Goal: Information Seeking & Learning: Learn about a topic

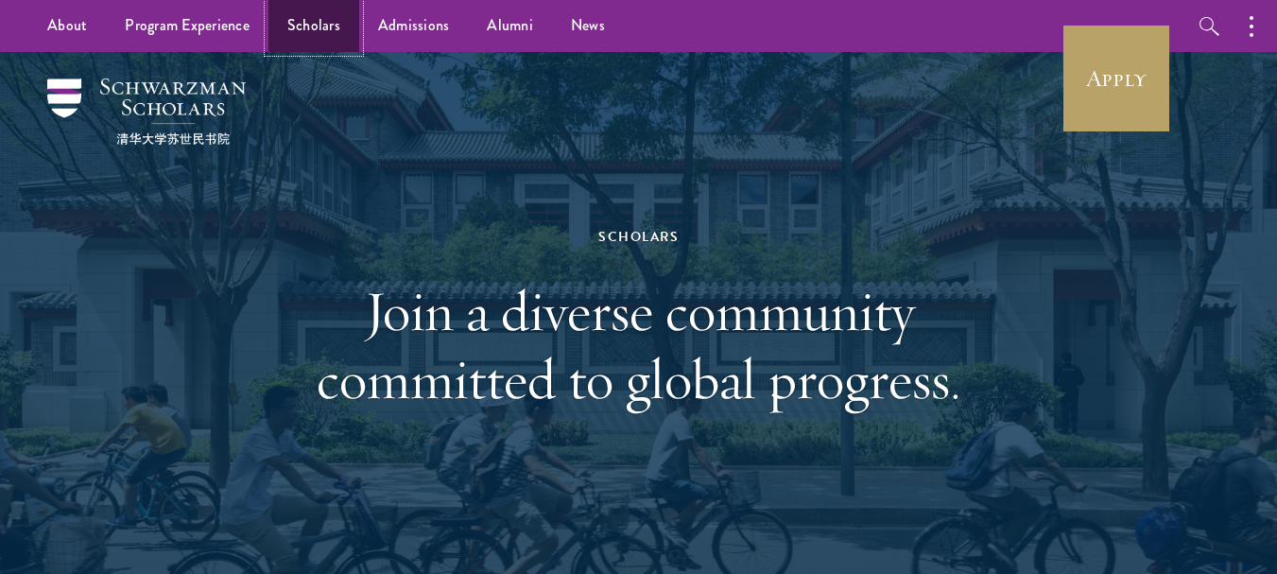
click at [335, 21] on link "Scholars" at bounding box center [313, 26] width 91 height 52
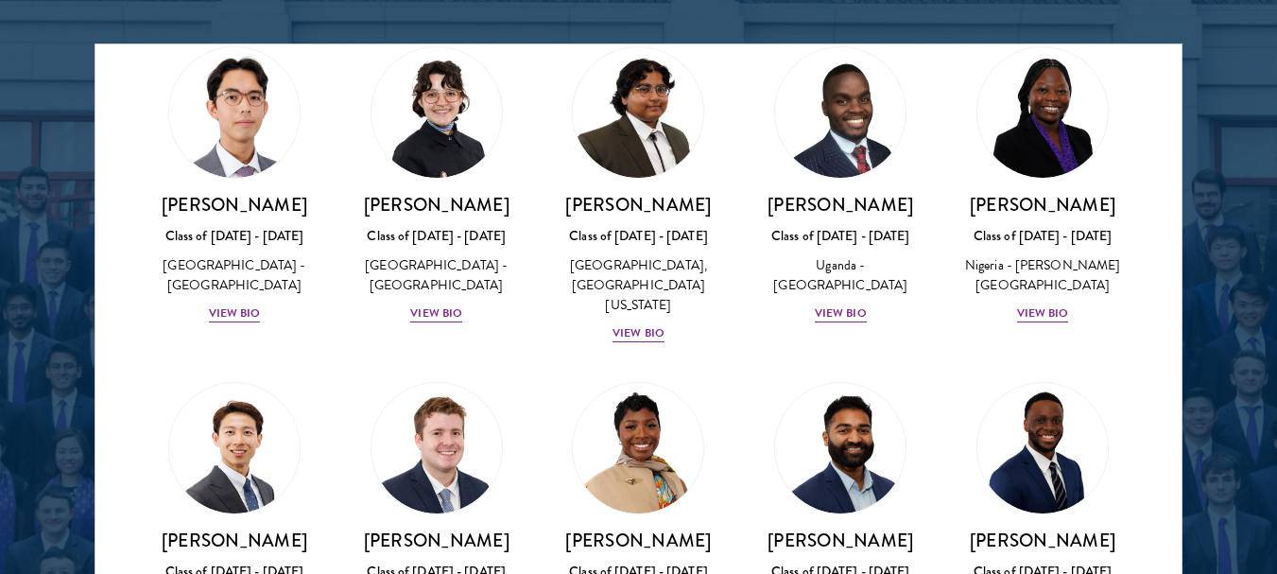
scroll to position [424, 0]
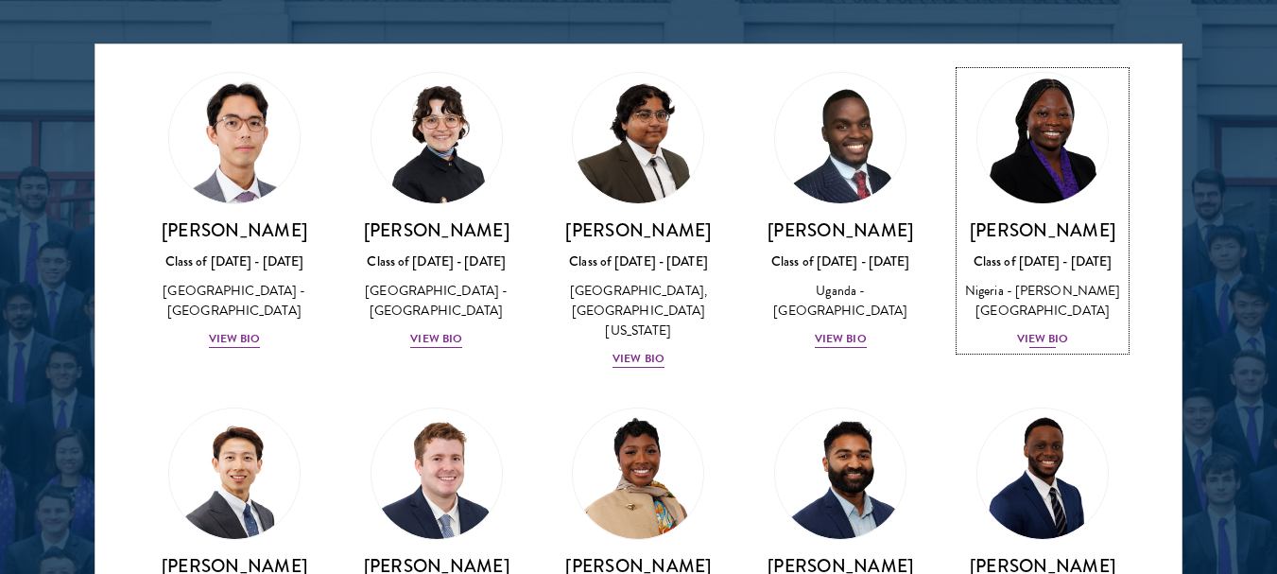
click at [1031, 348] on div "View Bio" at bounding box center [1043, 339] width 52 height 18
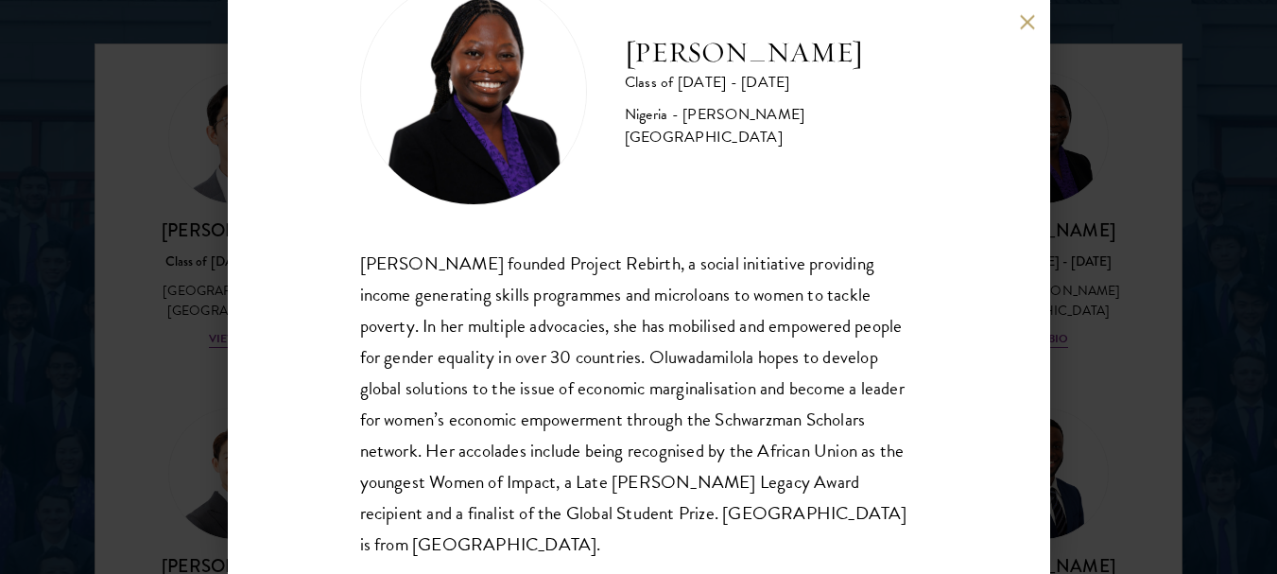
scroll to position [90, 0]
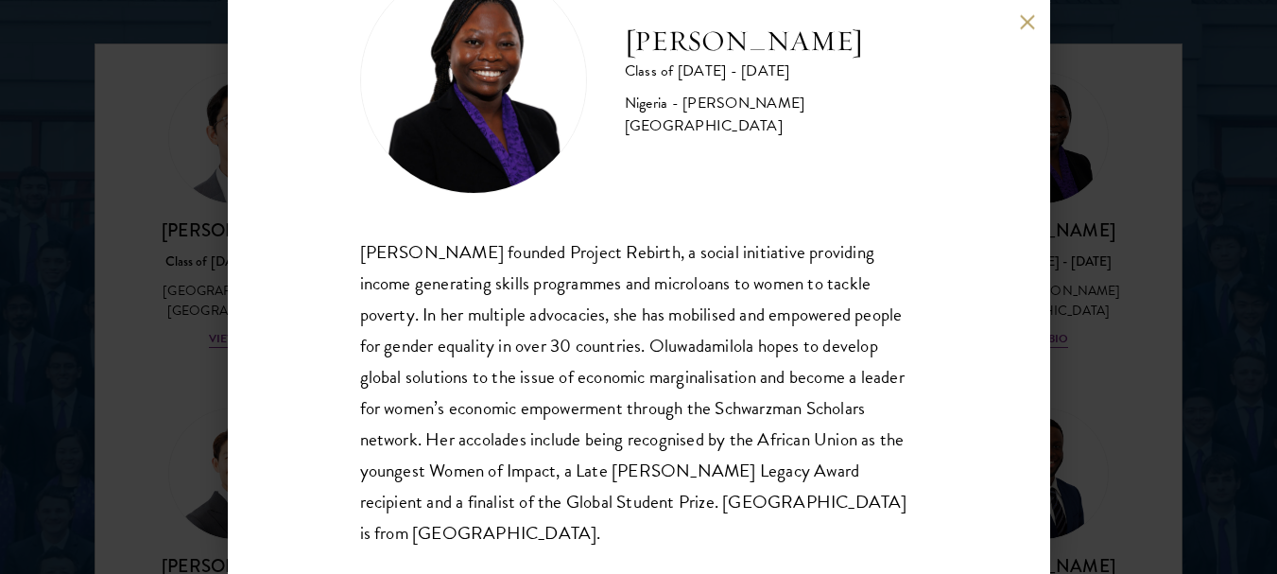
click at [1021, 22] on button at bounding box center [1028, 22] width 16 height 16
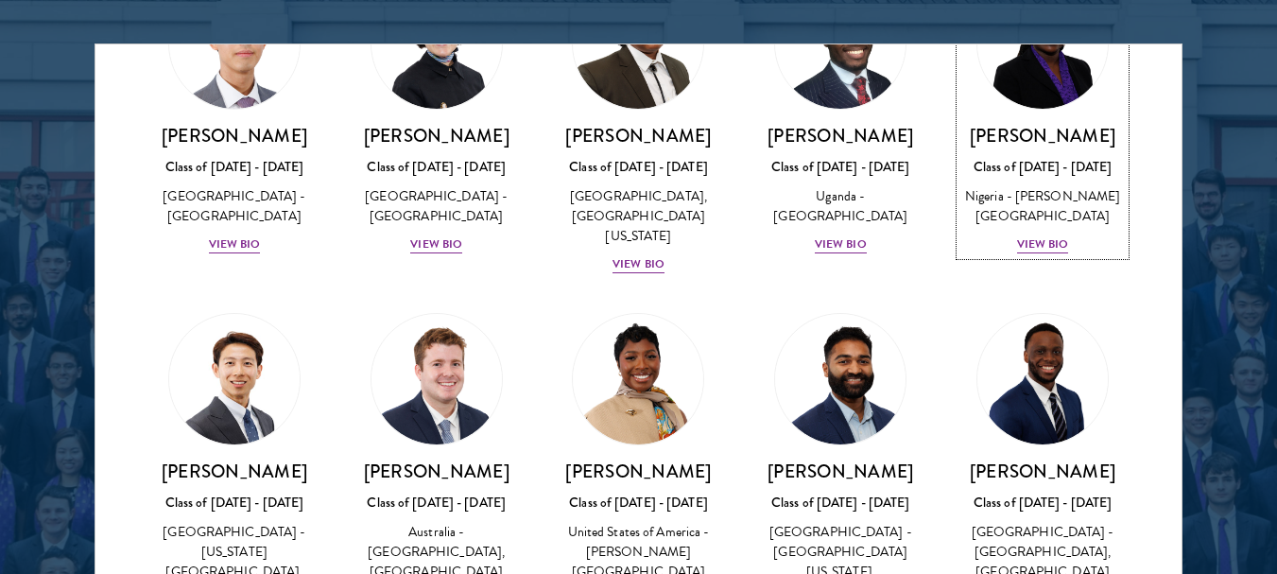
scroll to position [487, 0]
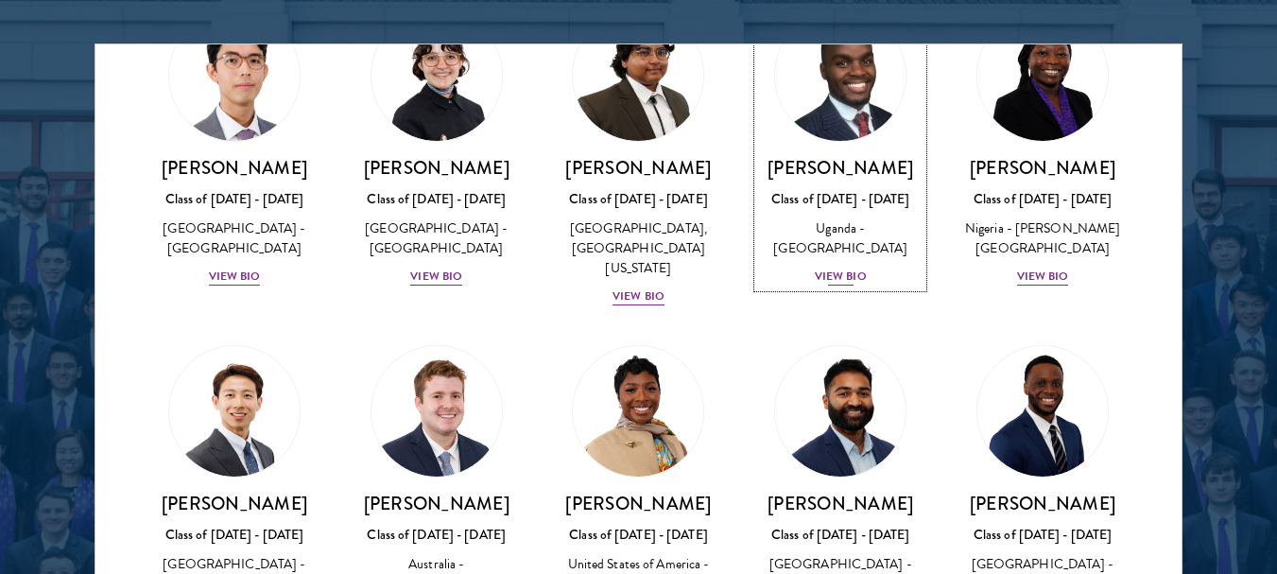
click at [814, 285] on div "View Bio" at bounding box center [840, 276] width 52 height 18
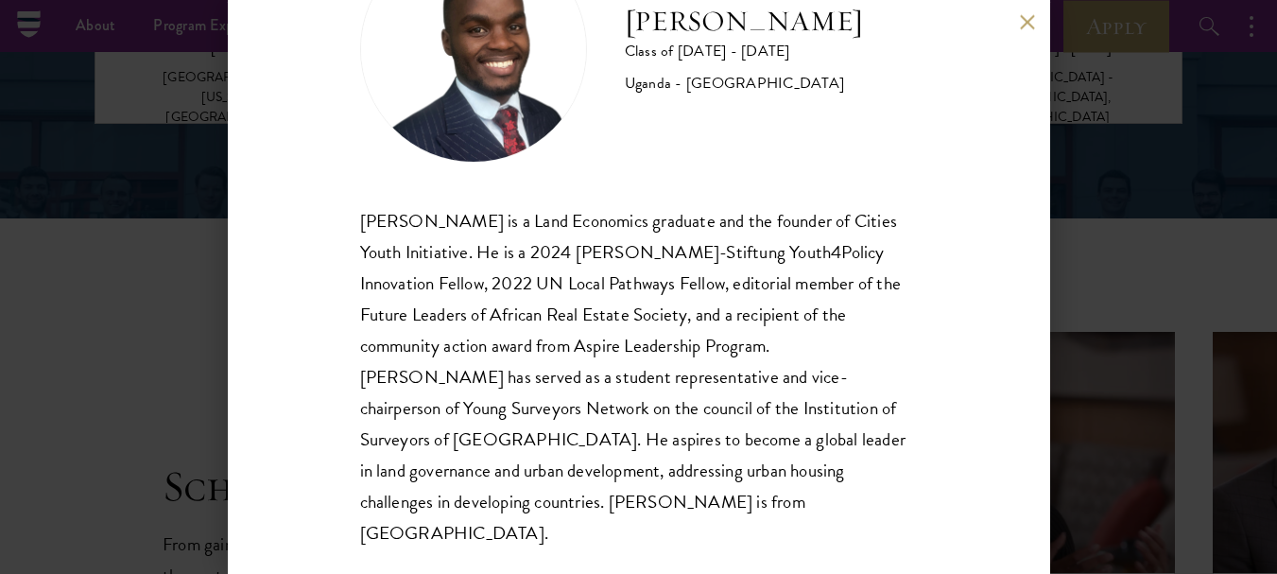
scroll to position [2824, 0]
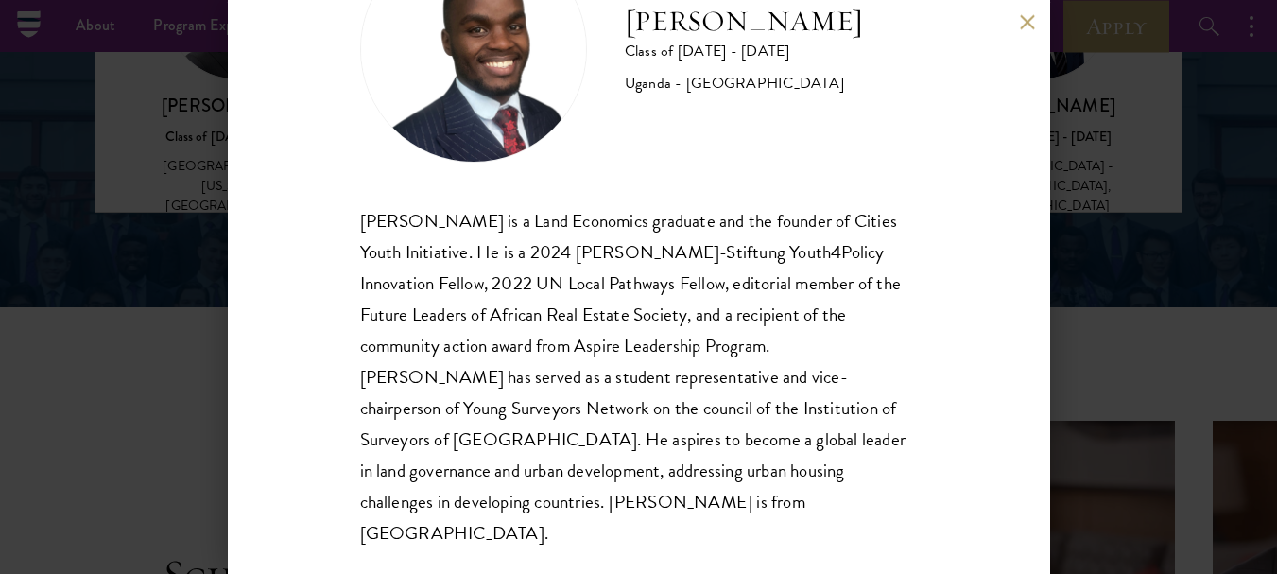
click at [1030, 26] on button at bounding box center [1028, 22] width 16 height 16
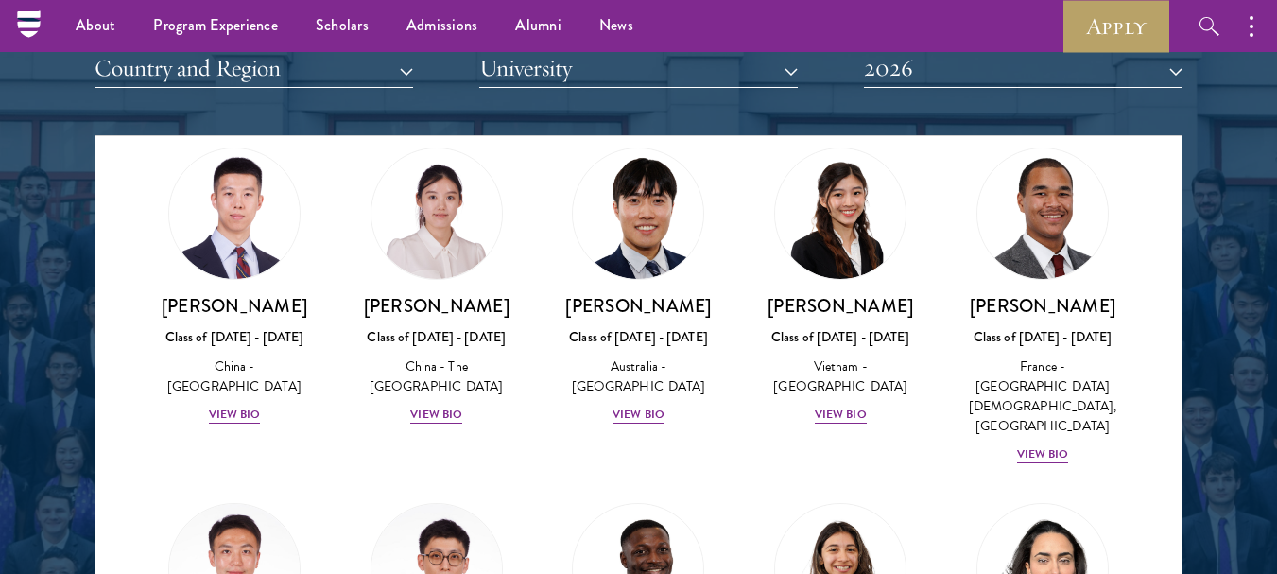
scroll to position [5590, 0]
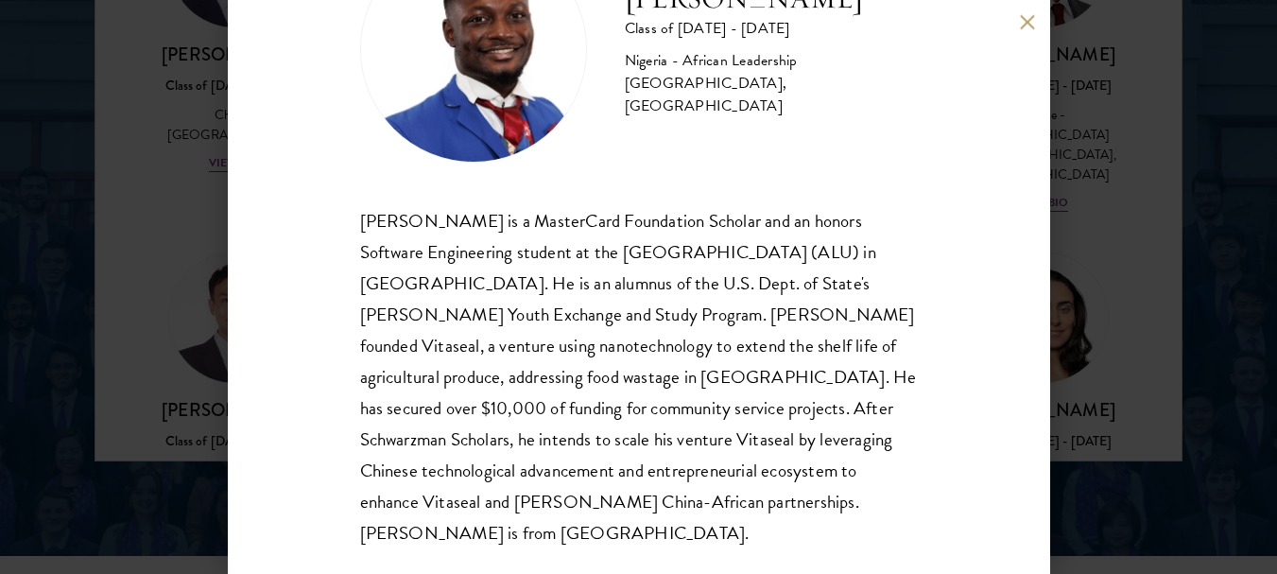
scroll to position [2592, 0]
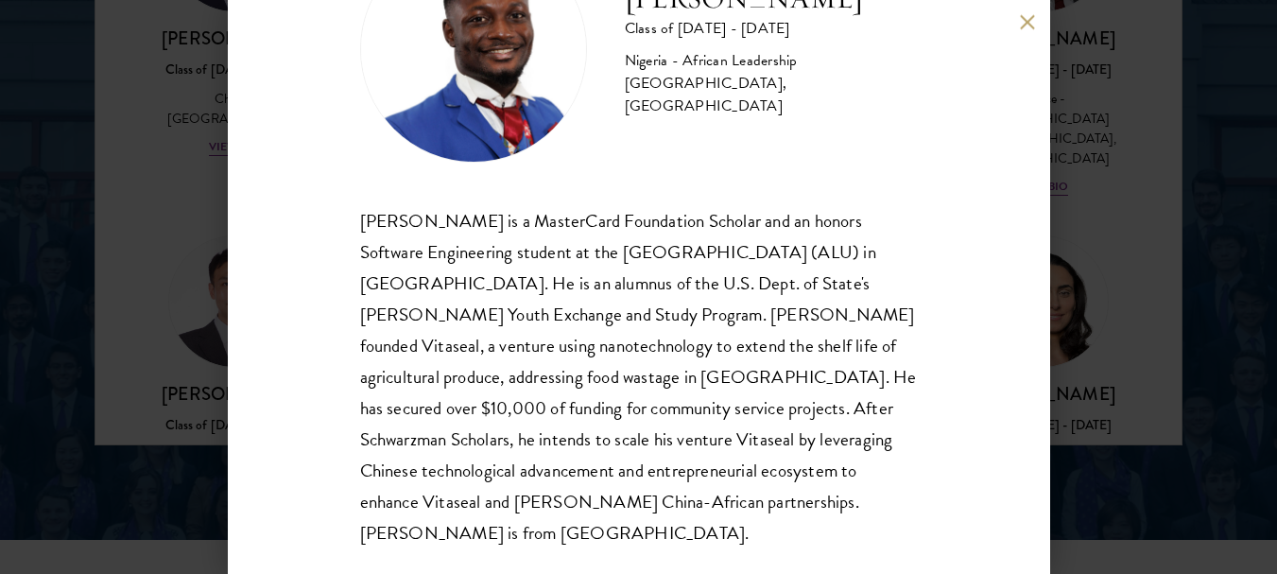
click at [1034, 26] on button at bounding box center [1028, 22] width 16 height 16
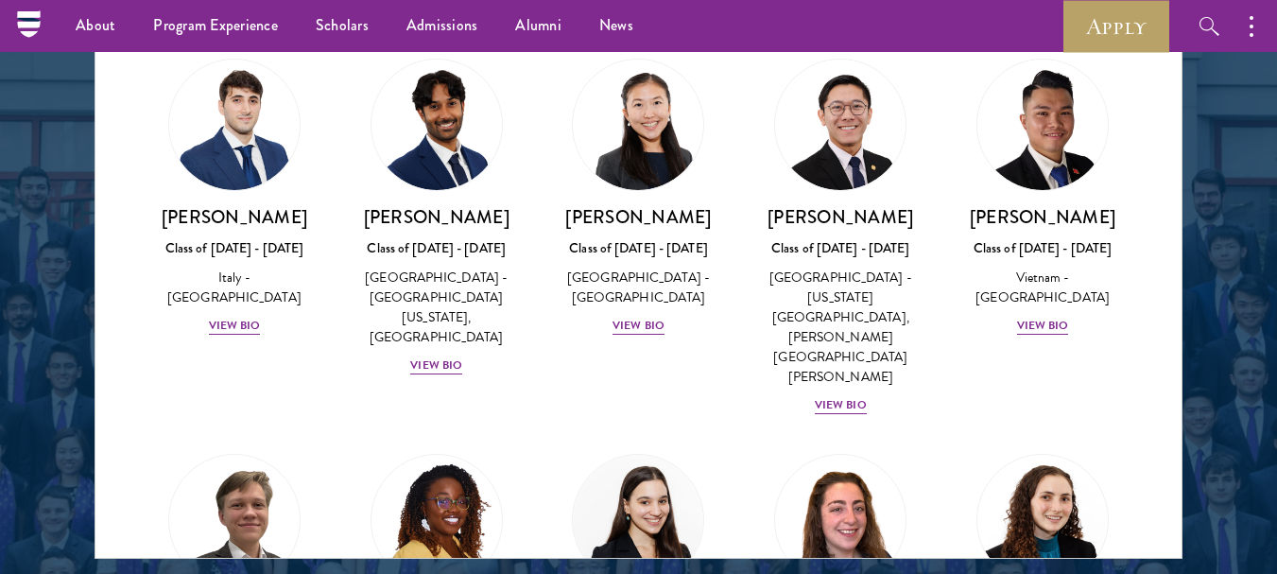
scroll to position [7028, 0]
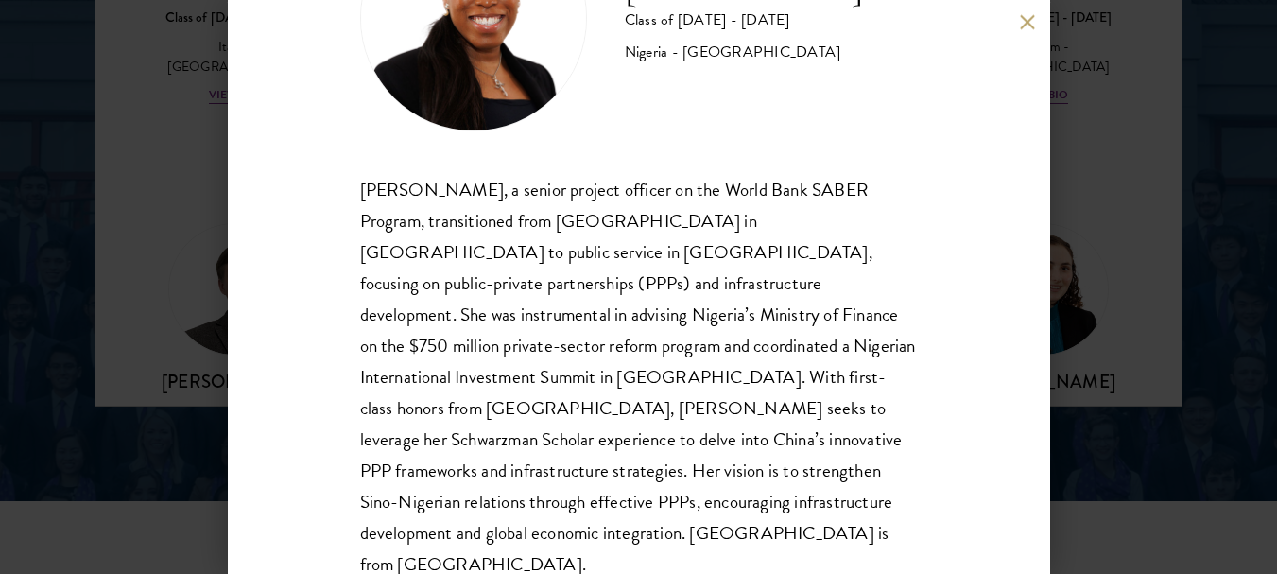
scroll to position [3079, 0]
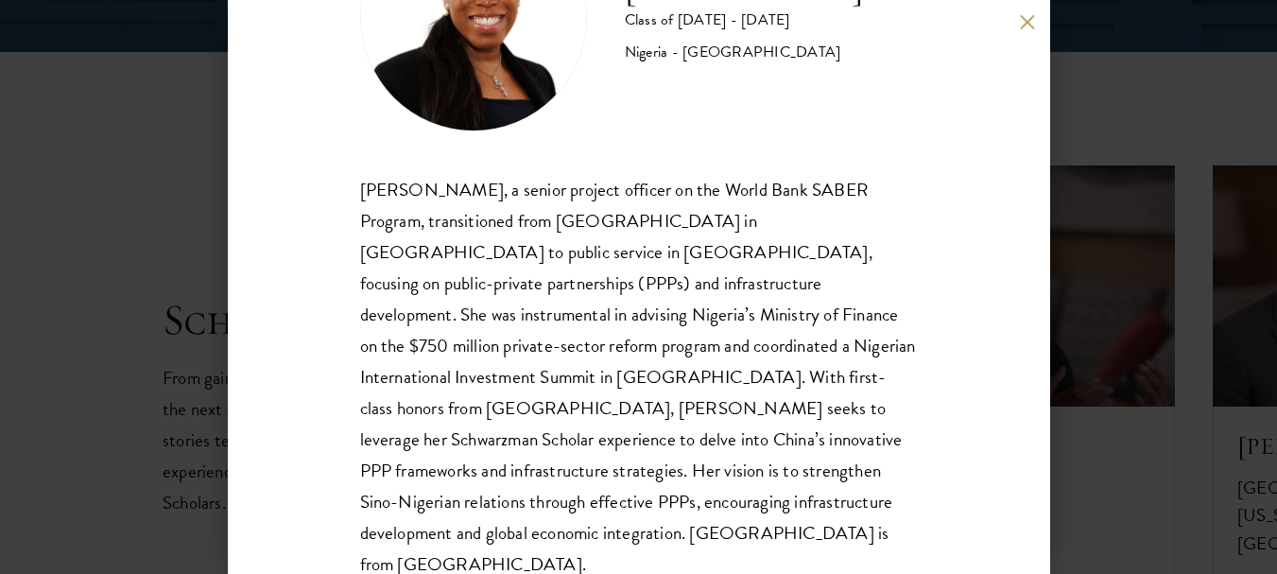
click at [1029, 25] on button at bounding box center [1028, 22] width 16 height 16
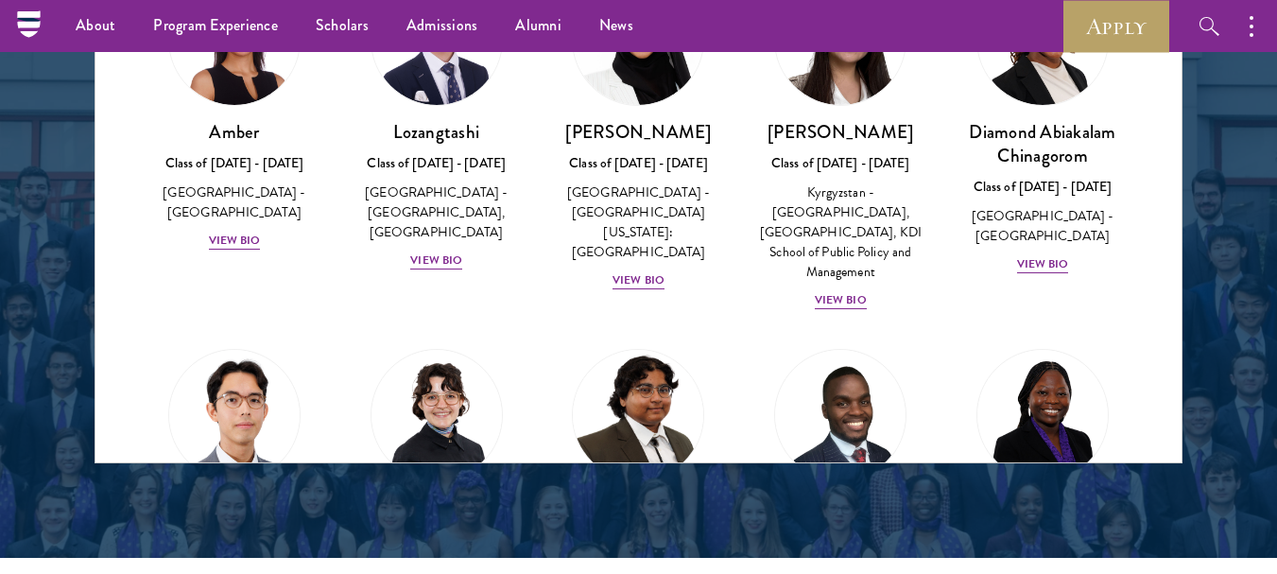
scroll to position [2543, 0]
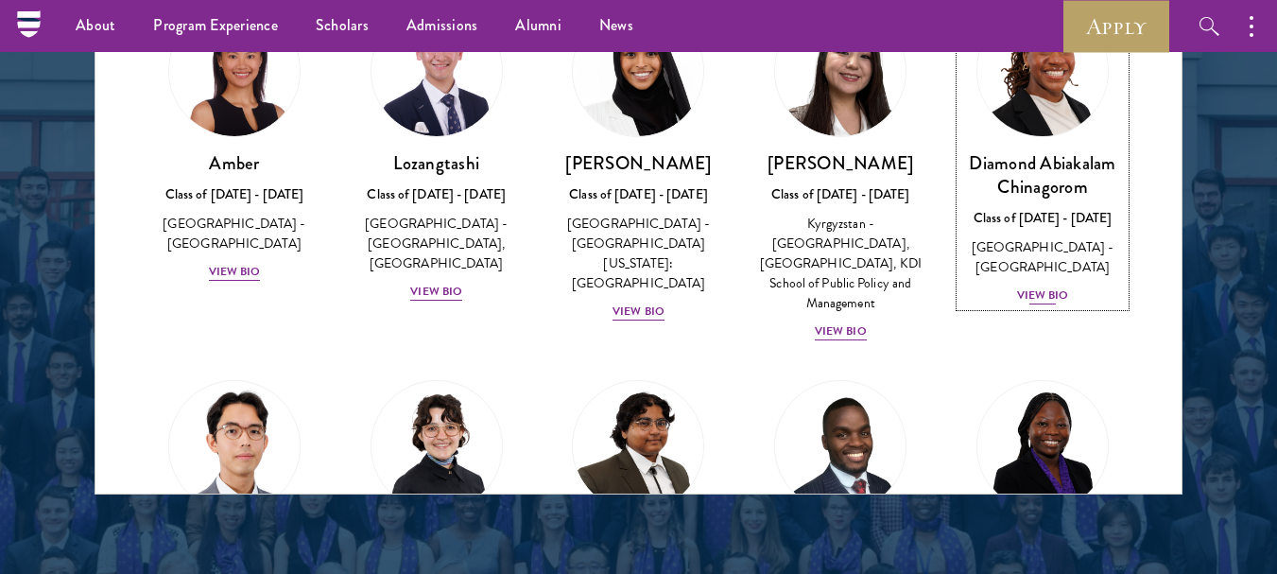
click at [1029, 298] on div "View Bio" at bounding box center [1043, 295] width 52 height 18
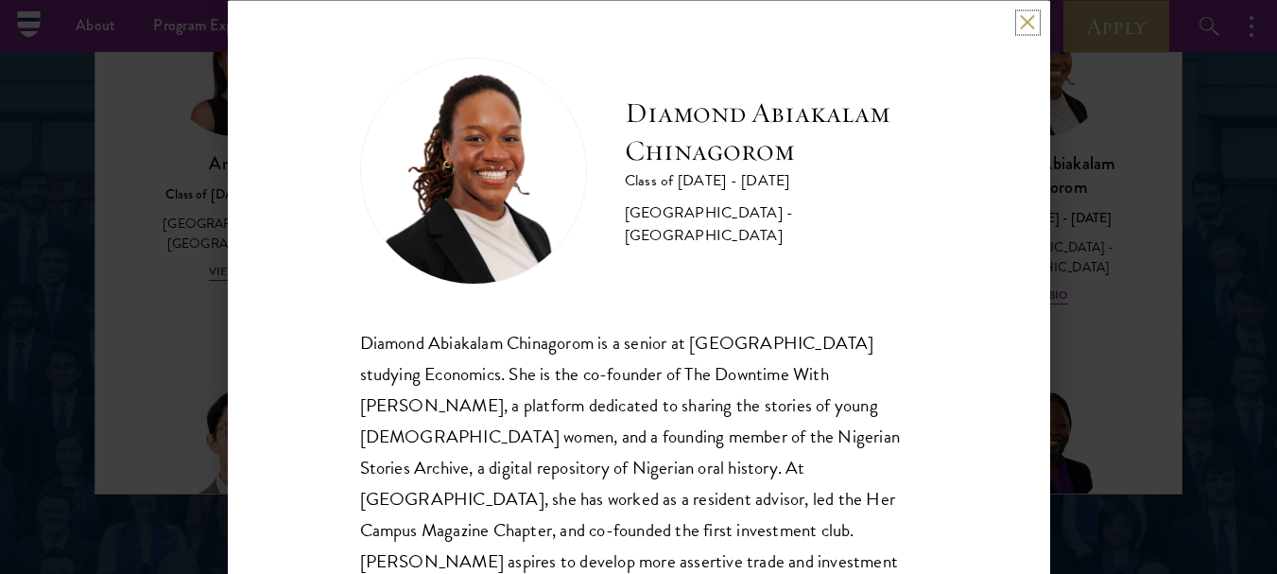
click at [1026, 20] on button at bounding box center [1028, 22] width 16 height 16
